Goal: Task Accomplishment & Management: Use online tool/utility

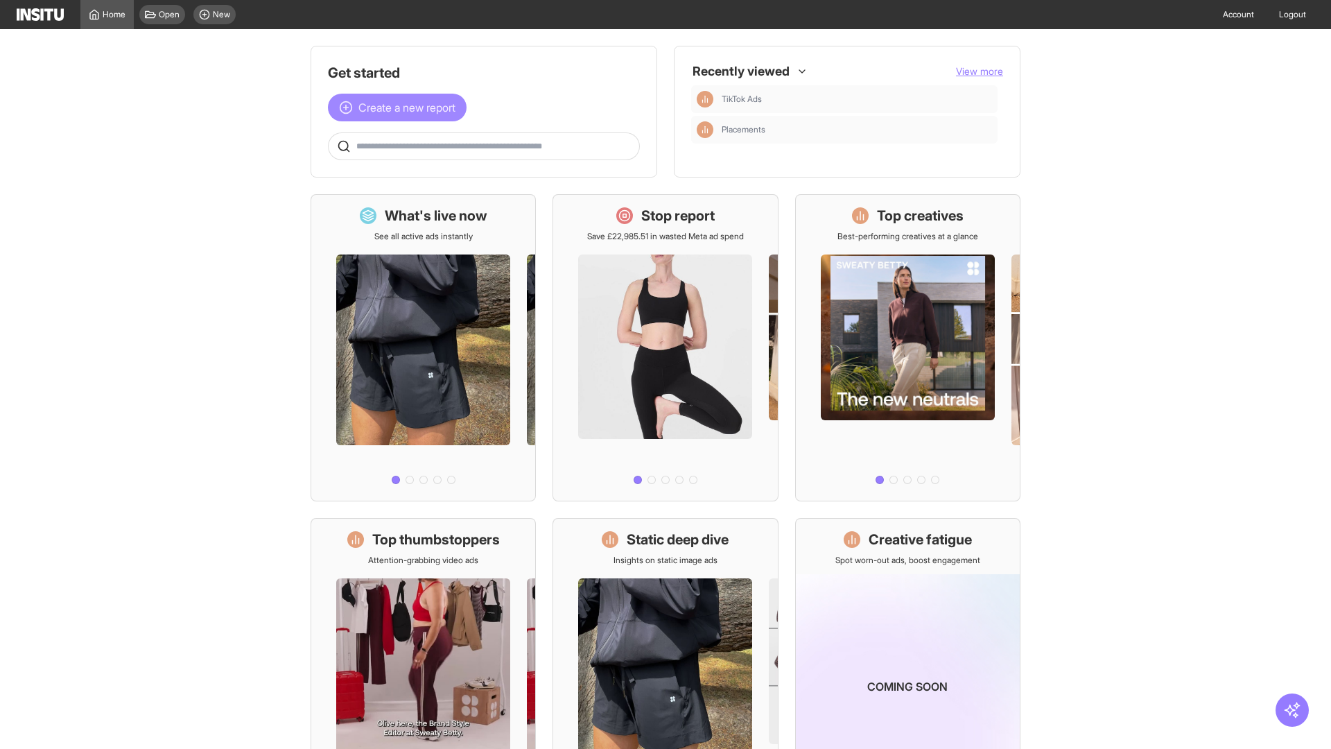
click at [401, 107] on span "Create a new report" at bounding box center [406, 107] width 97 height 17
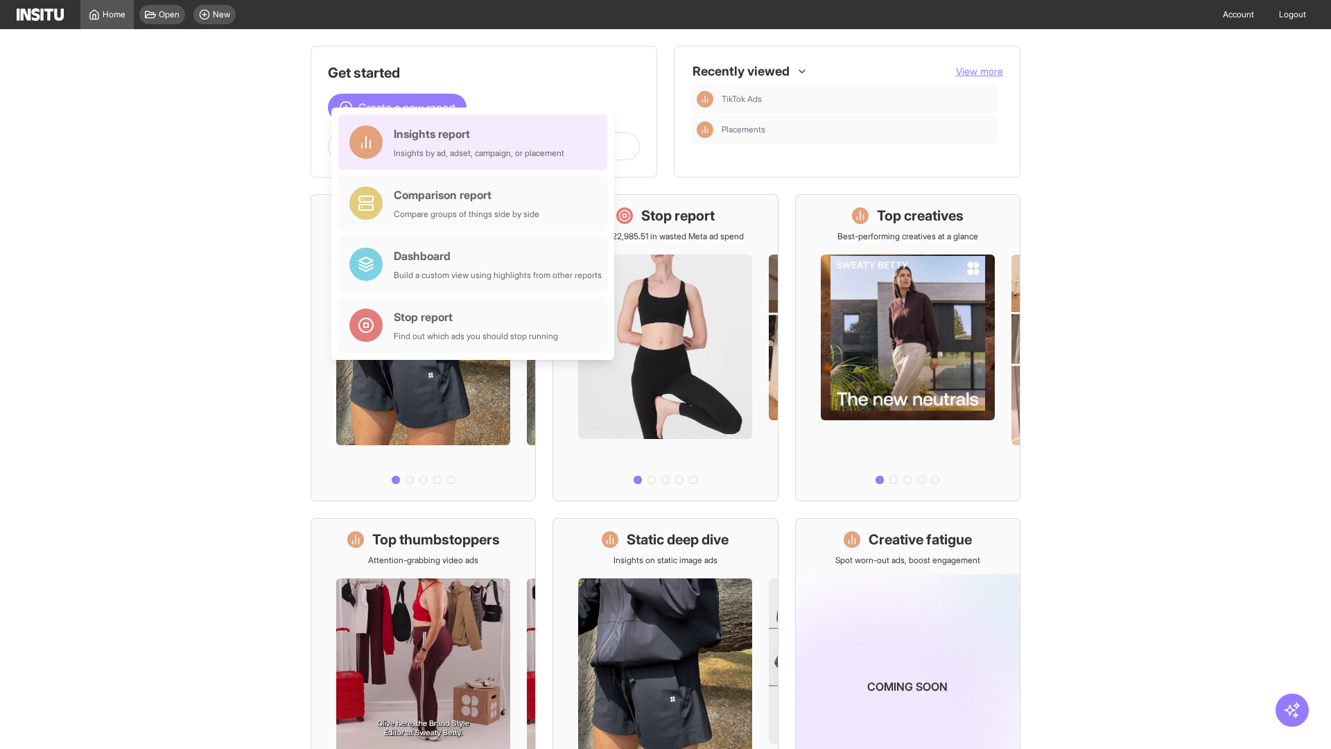
click at [476, 142] on div "Insights report Insights by ad, adset, campaign, or placement" at bounding box center [479, 142] width 171 height 33
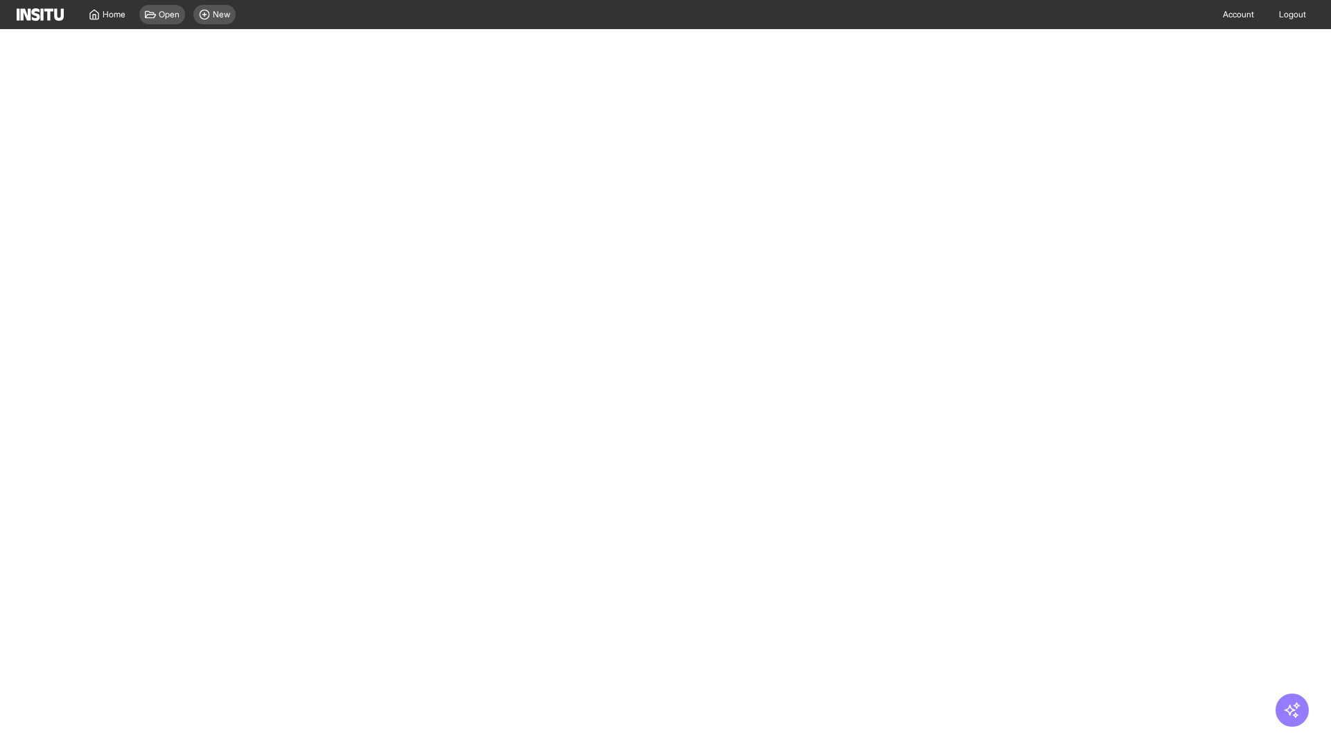
select select "**"
